Goal: Subscribe to service/newsletter

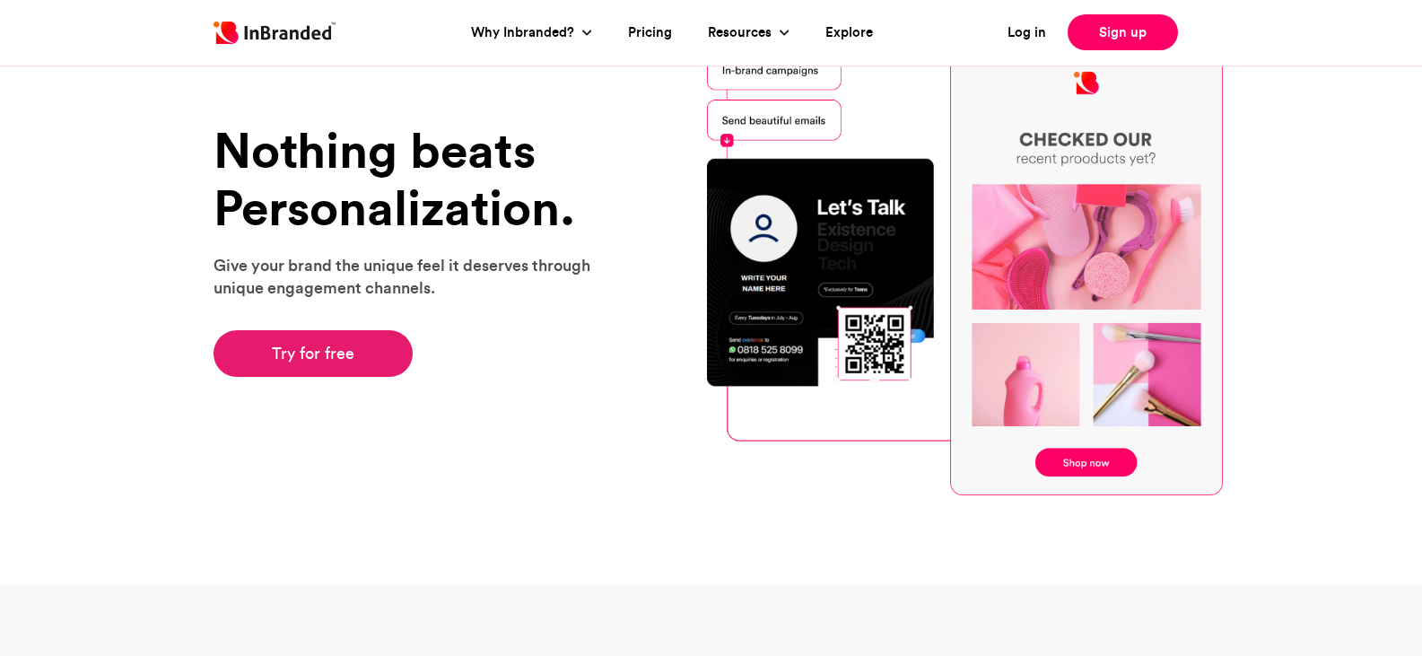
scroll to position [90, 0]
click at [351, 356] on link "Try for free" at bounding box center [314, 353] width 200 height 47
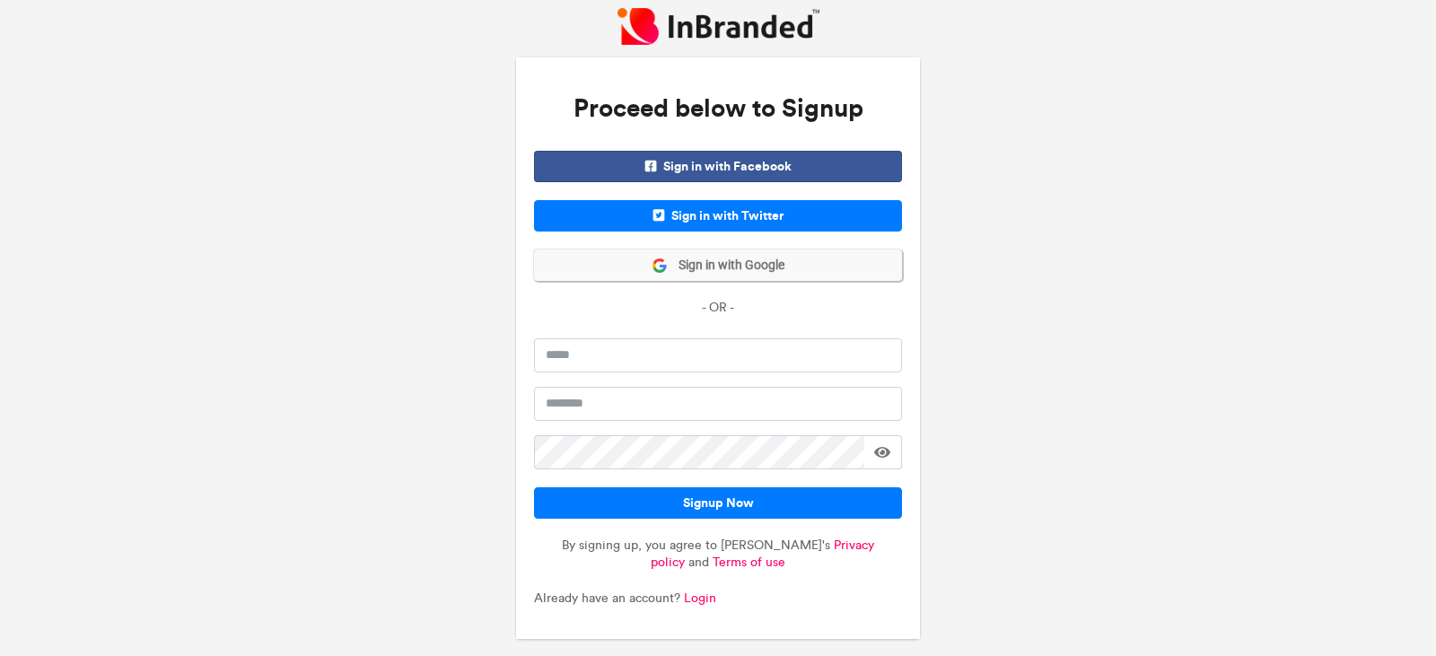
click at [675, 265] on span "Sign in with Google" at bounding box center [726, 266] width 117 height 18
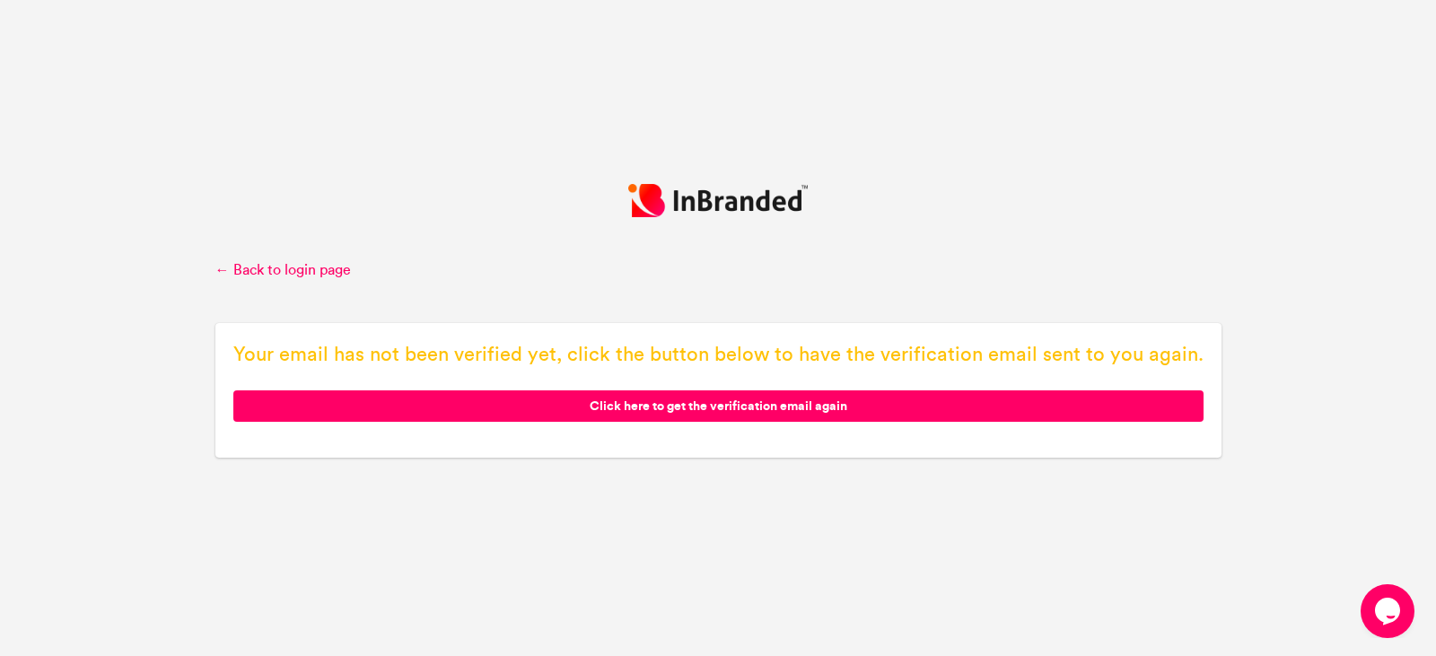
click at [725, 407] on span "Click here to get the verification email again" at bounding box center [718, 405] width 970 height 31
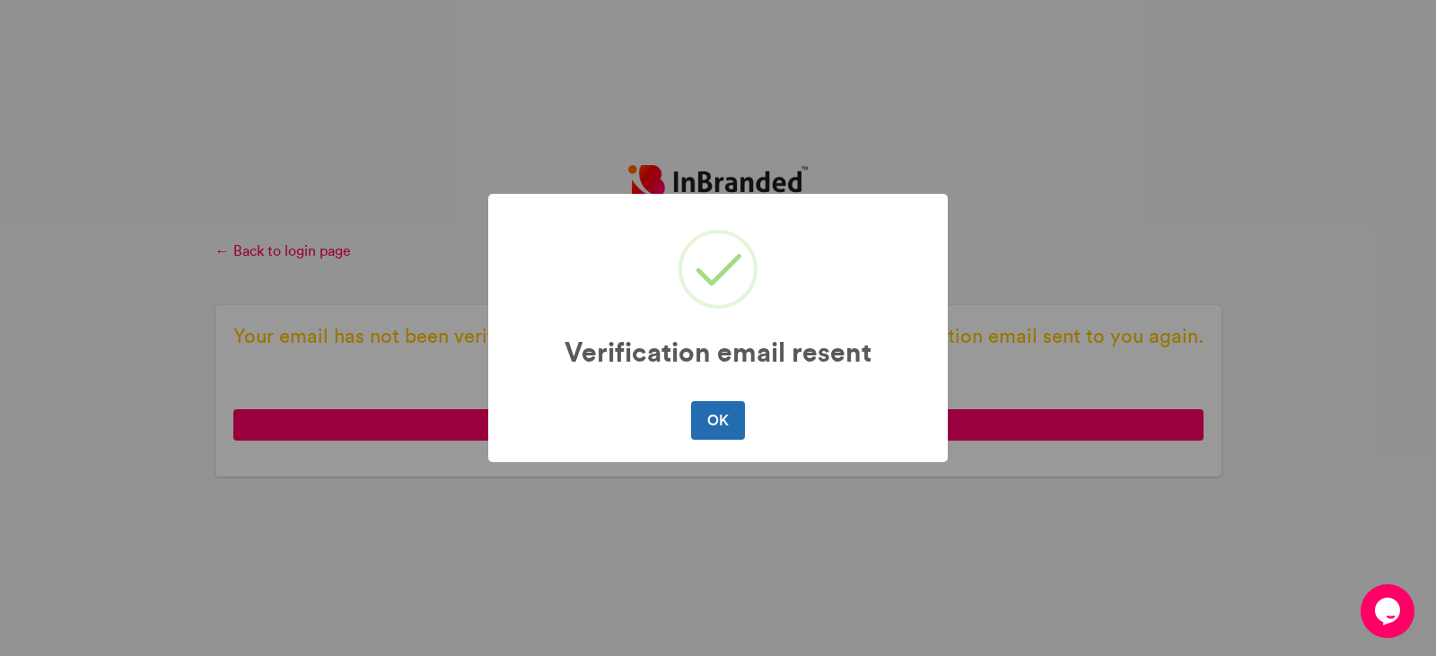
click at [705, 423] on button "OK" at bounding box center [717, 420] width 53 height 38
